Goal: Information Seeking & Learning: Learn about a topic

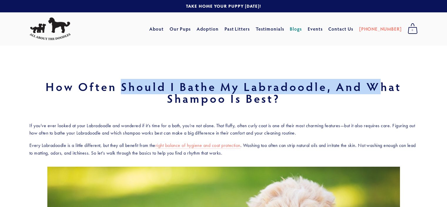
drag, startPoint x: 122, startPoint y: 87, endPoint x: 374, endPoint y: 88, distance: 252.5
click at [374, 88] on h1 "How Often Should I Bathe My Labradoodle, and What Shampoo Is Best?" at bounding box center [223, 93] width 388 height 24
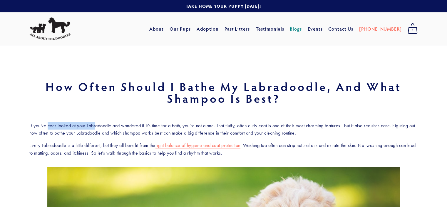
drag, startPoint x: 47, startPoint y: 122, endPoint x: 96, endPoint y: 123, distance: 48.5
click at [96, 123] on p "If you’ve ever looked at your Labradoodle and wondered if it’s time for a bath,…" at bounding box center [223, 129] width 388 height 15
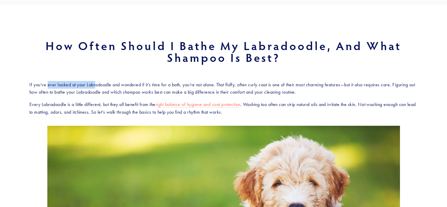
scroll to position [42, 0]
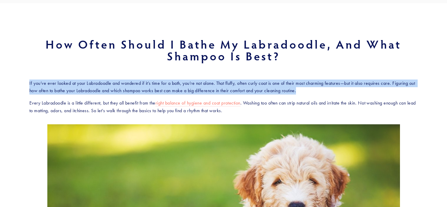
drag, startPoint x: 29, startPoint y: 83, endPoint x: 340, endPoint y: 88, distance: 310.5
click at [340, 88] on p "If you’ve ever looked at your Labradoodle and wondered if it’s time for a bath,…" at bounding box center [223, 86] width 388 height 15
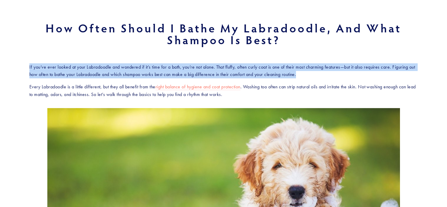
scroll to position [58, 0]
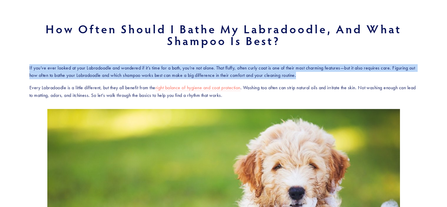
click at [320, 76] on p "If you’ve ever looked at your Labradoodle and wondered if it’s time for a bath,…" at bounding box center [223, 71] width 388 height 15
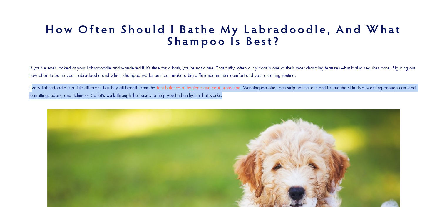
drag, startPoint x: 31, startPoint y: 88, endPoint x: 300, endPoint y: 96, distance: 270.0
click at [300, 96] on p "Every Labradoodle is a little different, but they all benefit from the right ba…" at bounding box center [223, 91] width 388 height 15
click at [283, 95] on p "Every Labradoodle is a little different, but they all benefit from the right ba…" at bounding box center [223, 91] width 388 height 15
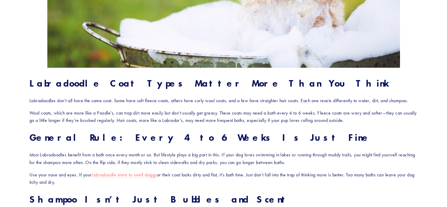
scroll to position [283, 0]
click at [9, 55] on section "How Often Should I Bathe My Labradoodle, and What Shampoo Is Best? If you’ve ev…" at bounding box center [223, 185] width 447 height 847
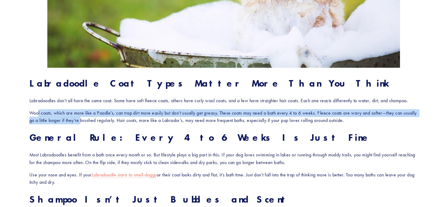
drag, startPoint x: 39, startPoint y: 113, endPoint x: 96, endPoint y: 118, distance: 56.9
click at [96, 118] on p "Wool coats, which are more like a Poodle’s, can trap dirt more easily but don’t…" at bounding box center [223, 116] width 388 height 15
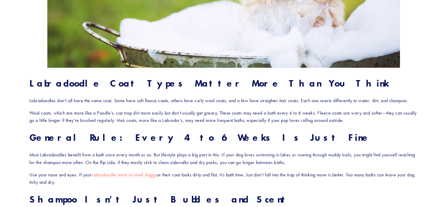
click at [8, 131] on section "How Often Should I Bathe My Labradoodle, and What Shampoo Is Best? If you’ve ev…" at bounding box center [223, 185] width 447 height 847
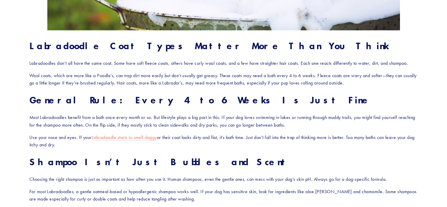
scroll to position [321, 0]
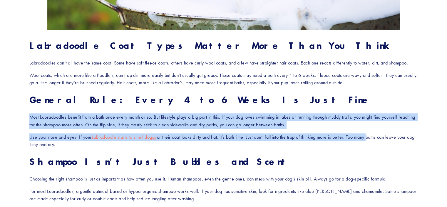
drag, startPoint x: 29, startPoint y: 116, endPoint x: 371, endPoint y: 138, distance: 342.6
click at [17, 128] on section "How Often Should I Bathe My Labradoodle, and What Shampoo Is Best? If you’ve ev…" at bounding box center [223, 147] width 447 height 847
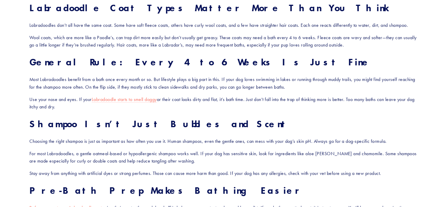
scroll to position [360, 0]
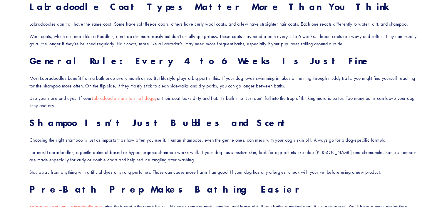
drag, startPoint x: 251, startPoint y: 99, endPoint x: 382, endPoint y: 103, distance: 131.5
click at [382, 103] on p "Use your nose and eyes. If your Labradoodle starts to smell doggy or their coat…" at bounding box center [223, 101] width 388 height 15
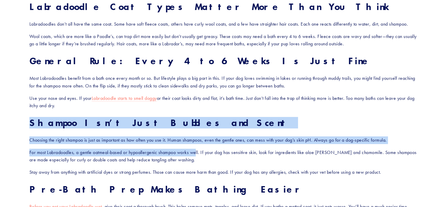
drag, startPoint x: 31, startPoint y: 127, endPoint x: 197, endPoint y: 146, distance: 167.2
click at [197, 146] on div "Labradoodle Coat Types Matter More Than You Think Labradoodles don’t all have t…" at bounding box center [223, 206] width 388 height 411
click at [8, 136] on section "How Often Should I Bathe My Labradoodle, and What Shampoo Is Best? If you’ve ev…" at bounding box center [223, 108] width 447 height 847
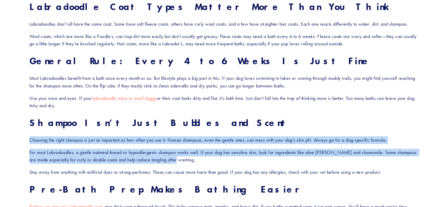
drag, startPoint x: 29, startPoint y: 140, endPoint x: 182, endPoint y: 160, distance: 153.9
click at [182, 160] on div "Labradoodle Coat Types Matter More Than You Think Labradoodles don’t all have t…" at bounding box center [223, 206] width 398 height 421
click at [183, 161] on p "For most Labradoodles, a gentle oatmeal-based or hypoallergenic shampoo works w…" at bounding box center [223, 155] width 388 height 15
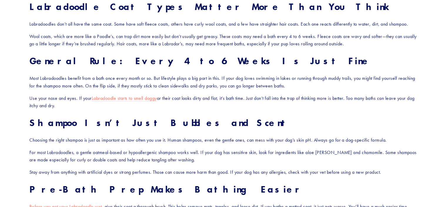
scroll to position [382, 0]
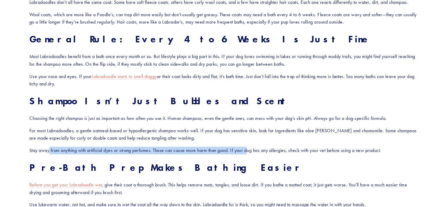
drag, startPoint x: 50, startPoint y: 149, endPoint x: 250, endPoint y: 147, distance: 200.5
click at [250, 147] on p "Stay away from anything with artificial dyes or strong perfumes. Those can caus…" at bounding box center [223, 150] width 388 height 8
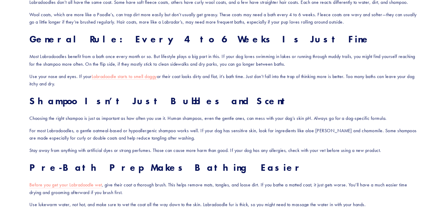
click at [285, 138] on p "For most Labradoodles, a gentle oatmeal-based or hypoallergenic shampoo works w…" at bounding box center [223, 134] width 388 height 15
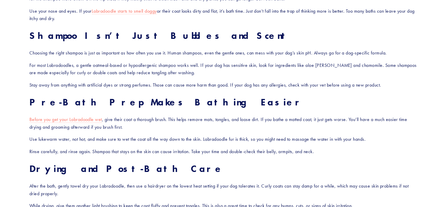
scroll to position [448, 0]
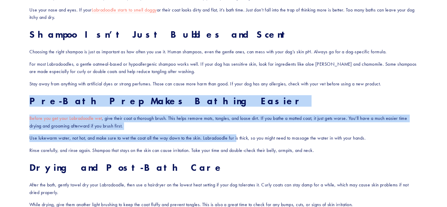
drag, startPoint x: 29, startPoint y: 101, endPoint x: 237, endPoint y: 133, distance: 210.5
click at [237, 133] on div "Labradoodle Coat Types Matter More Than You Think Labradoodles don’t all have t…" at bounding box center [223, 118] width 398 height 421
click at [19, 111] on section "How Often Should I Bathe My Labradoodle, and What Shampoo Is Best? If you’ve ev…" at bounding box center [223, 20] width 447 height 847
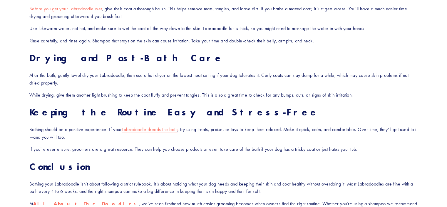
scroll to position [560, 0]
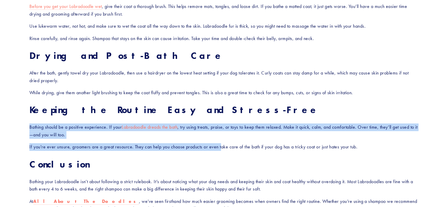
drag, startPoint x: 29, startPoint y: 127, endPoint x: 220, endPoint y: 148, distance: 192.0
click at [220, 148] on div "Labradoodle Coat Types Matter More Than You Think Labradoodles don’t all have t…" at bounding box center [223, 6] width 388 height 411
